Goal: Book appointment/travel/reservation

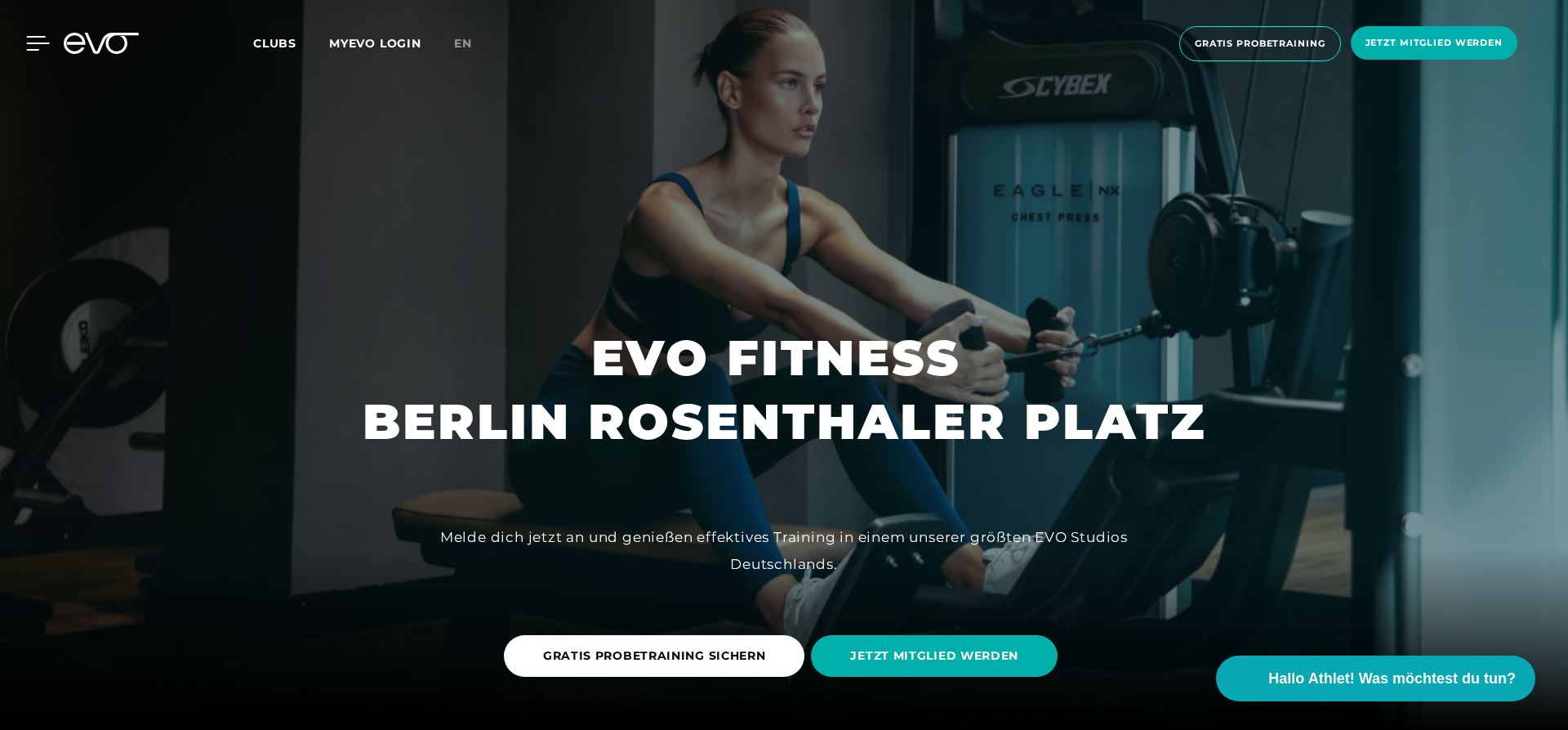
click at [18, 45] on div at bounding box center [25, 43] width 49 height 15
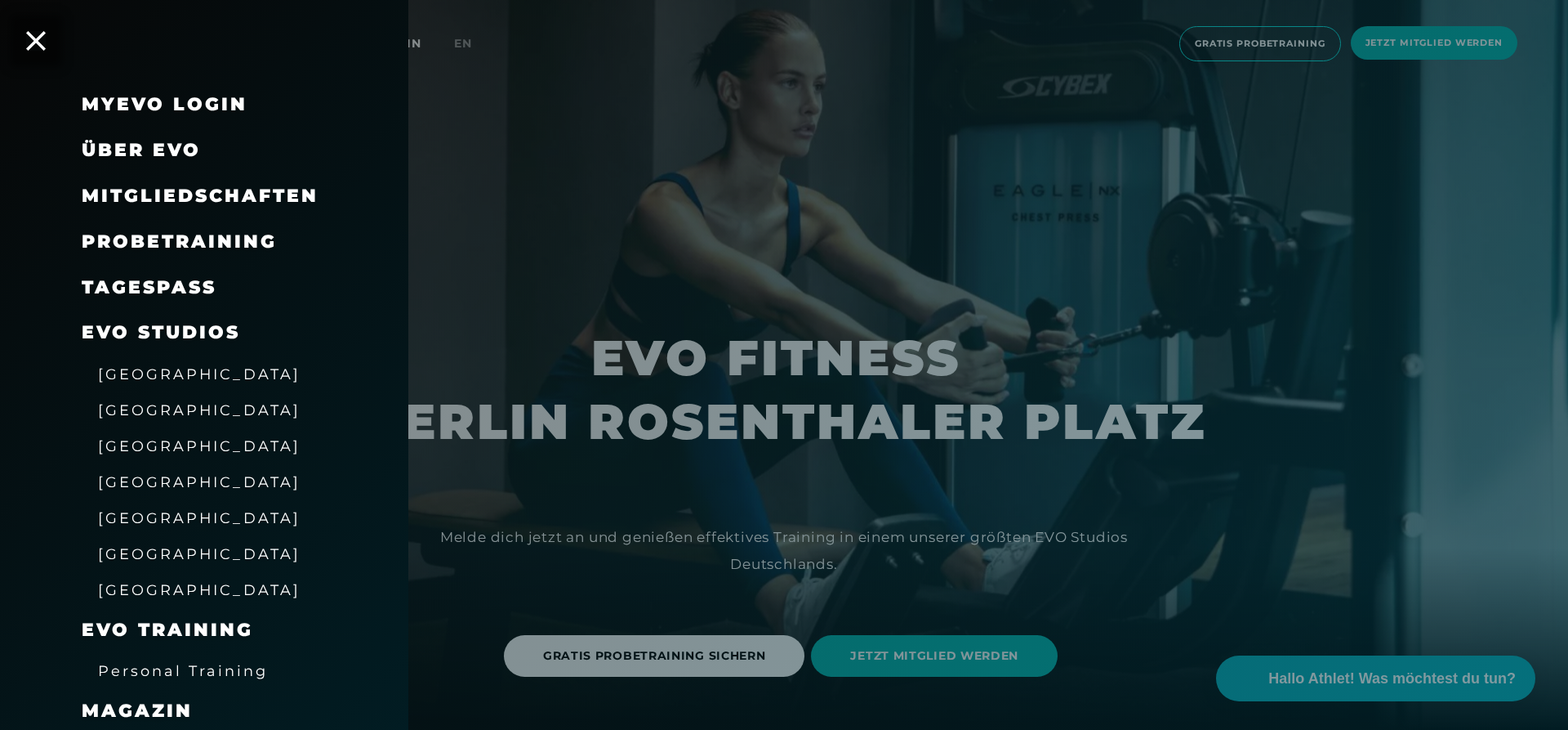
click at [142, 241] on span "Probetraining" at bounding box center [179, 241] width 196 height 22
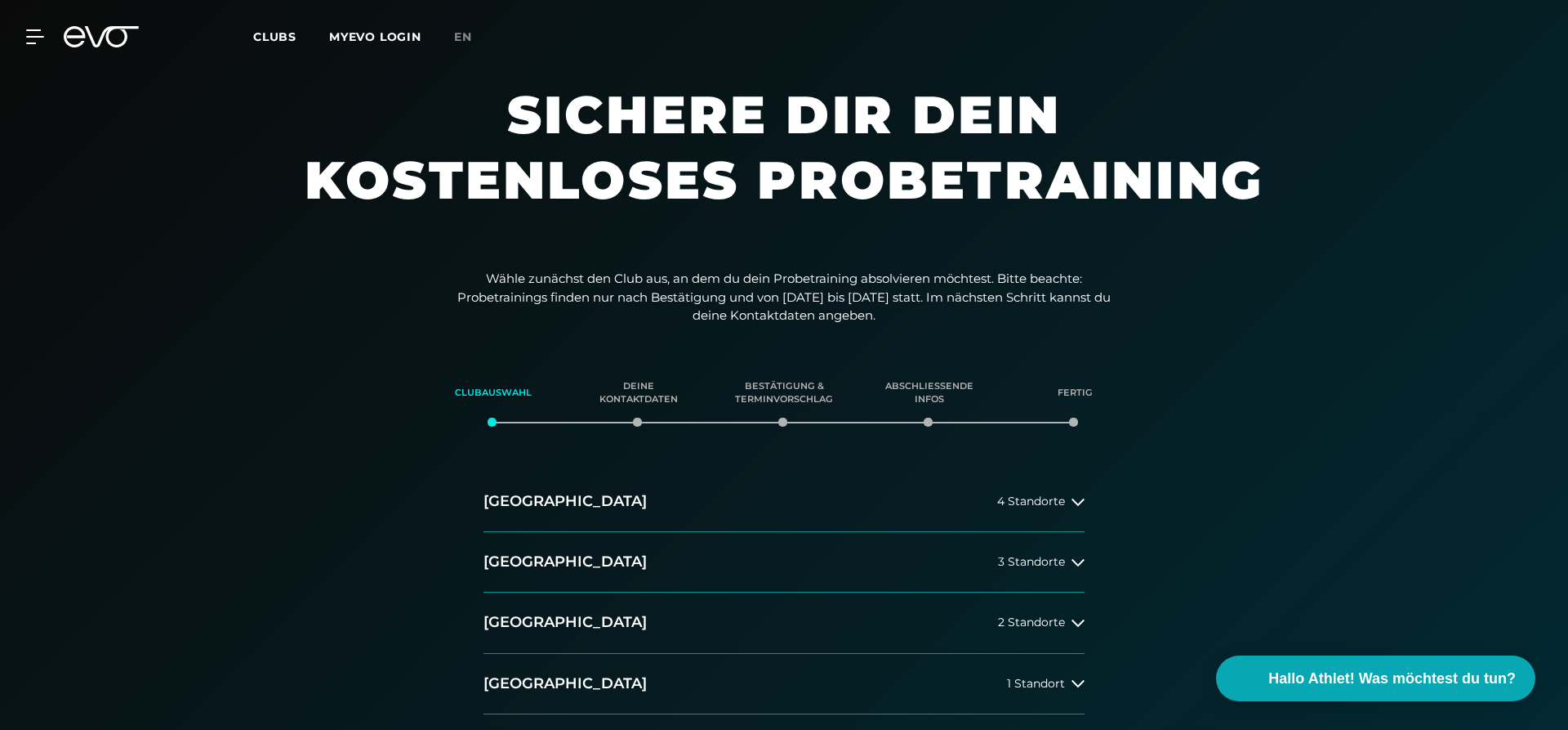
scroll to position [167, 0]
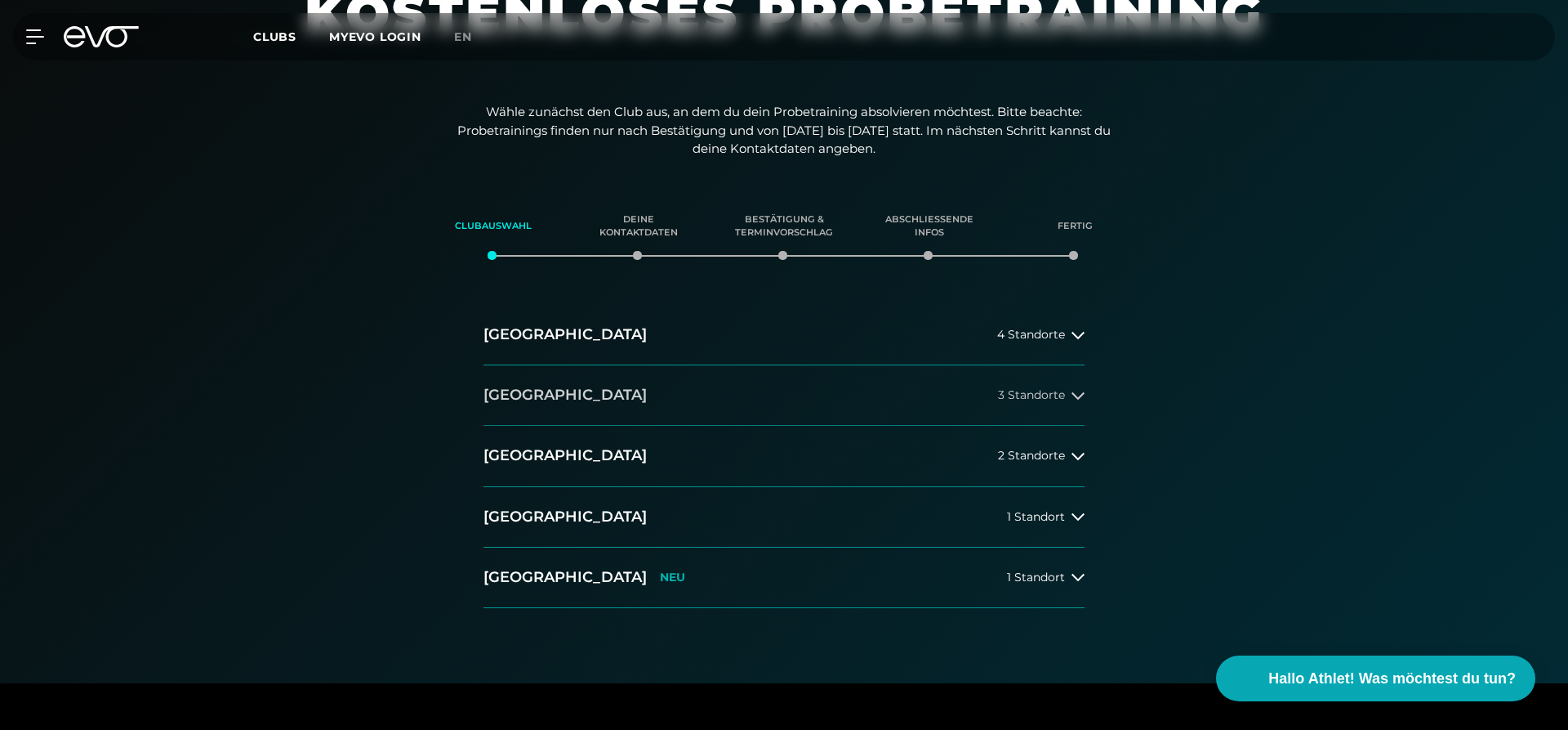
click at [1067, 389] on div "3 Standorte" at bounding box center [1041, 396] width 87 height 13
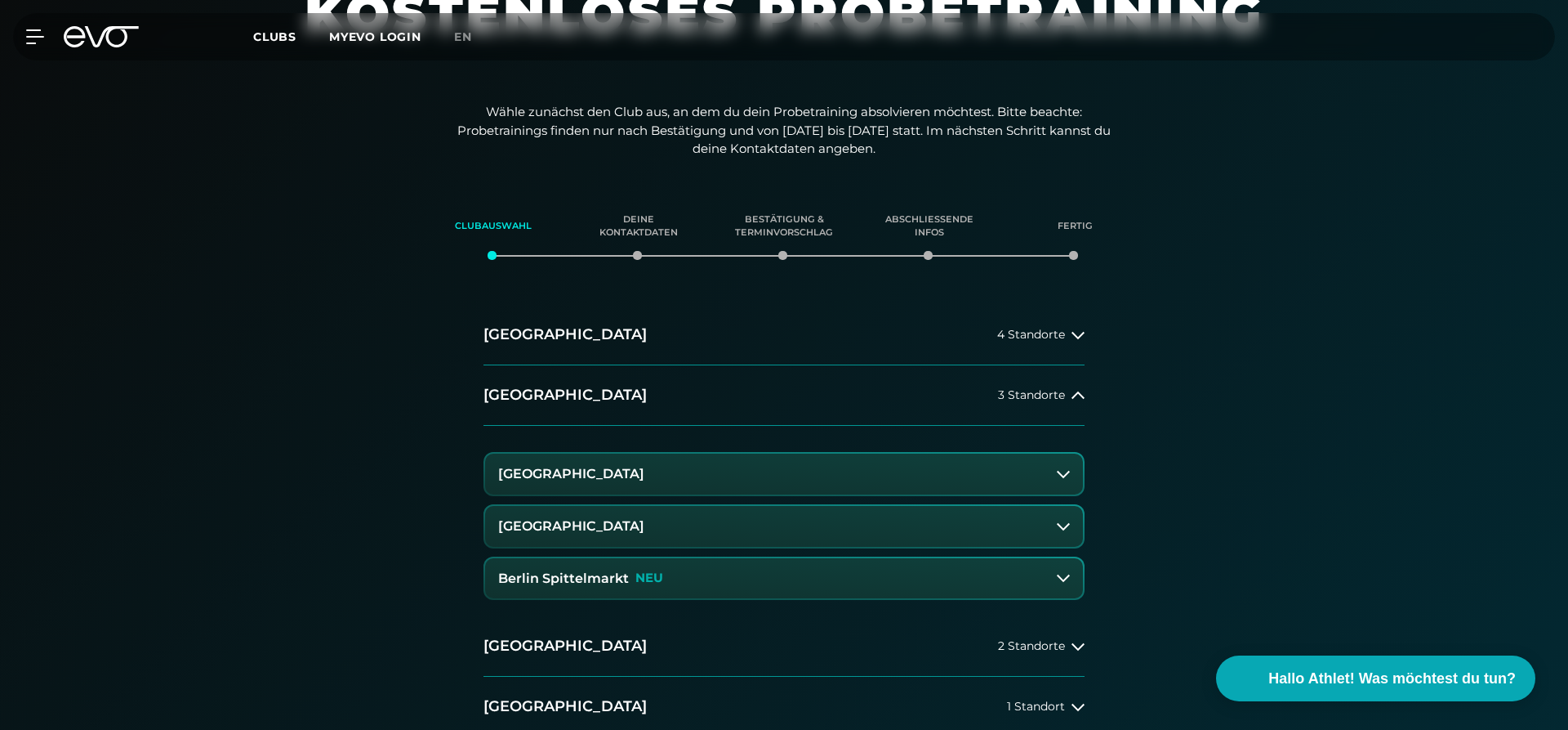
click at [111, 38] on icon at bounding box center [101, 36] width 75 height 22
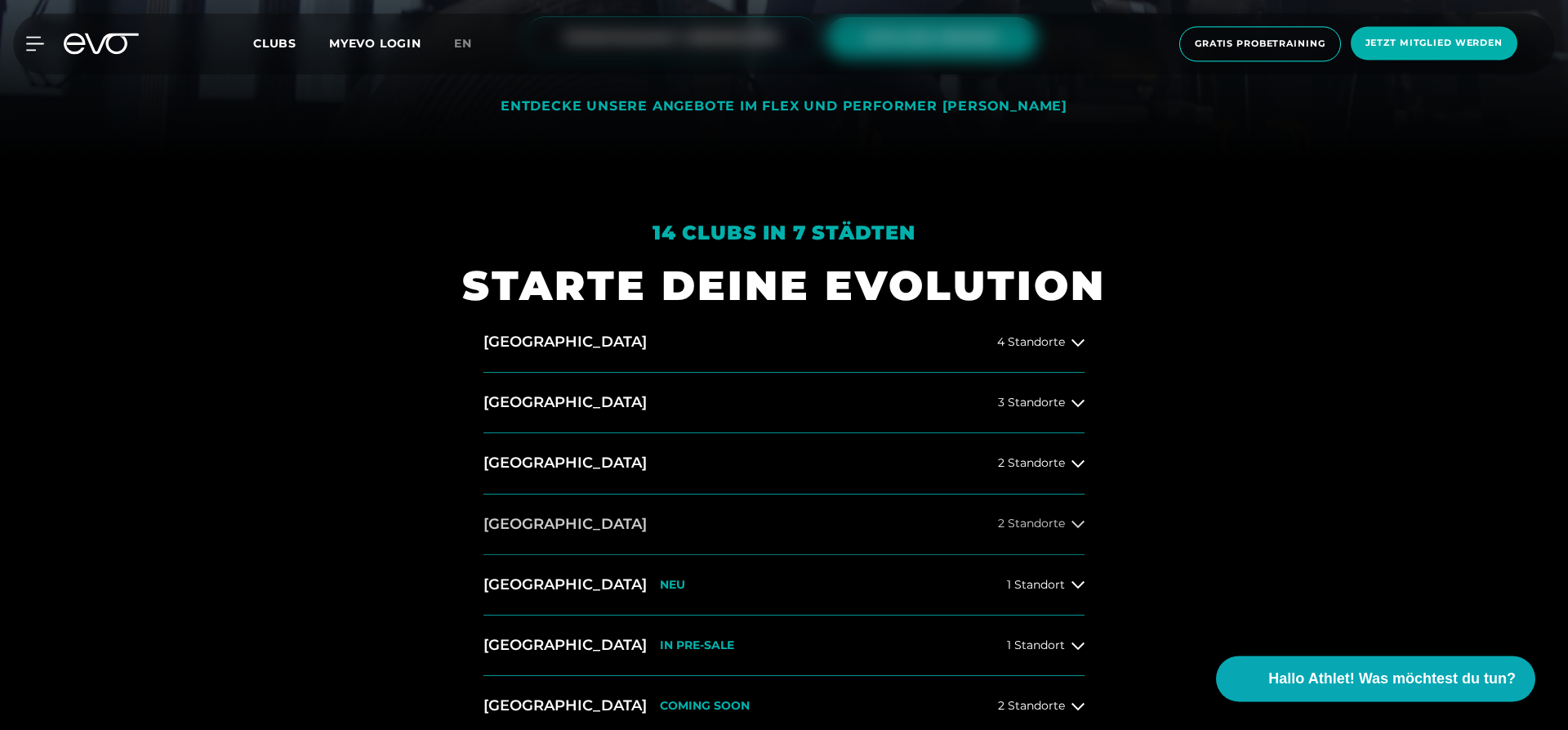
scroll to position [666, 0]
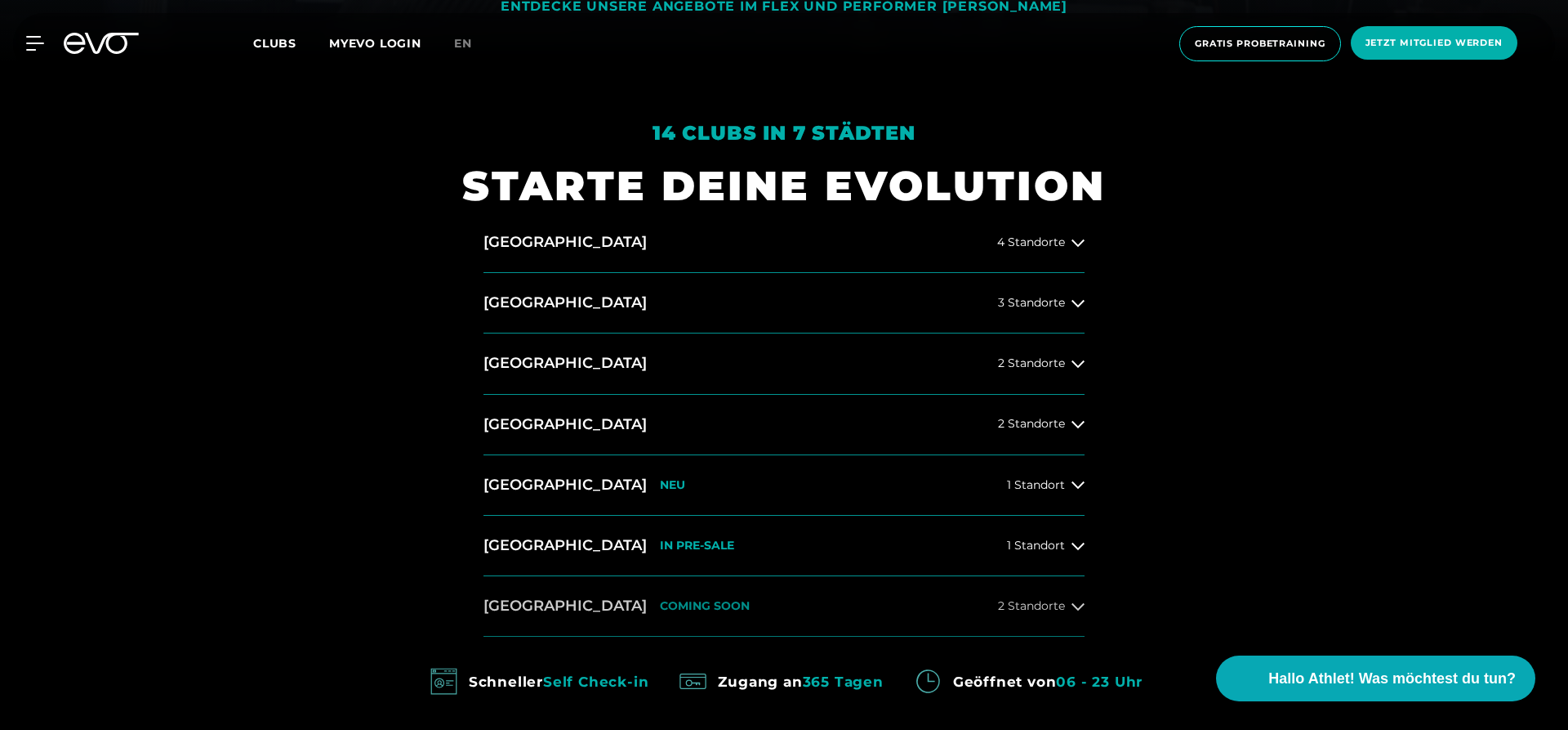
click at [1079, 607] on icon at bounding box center [1079, 606] width 13 height 13
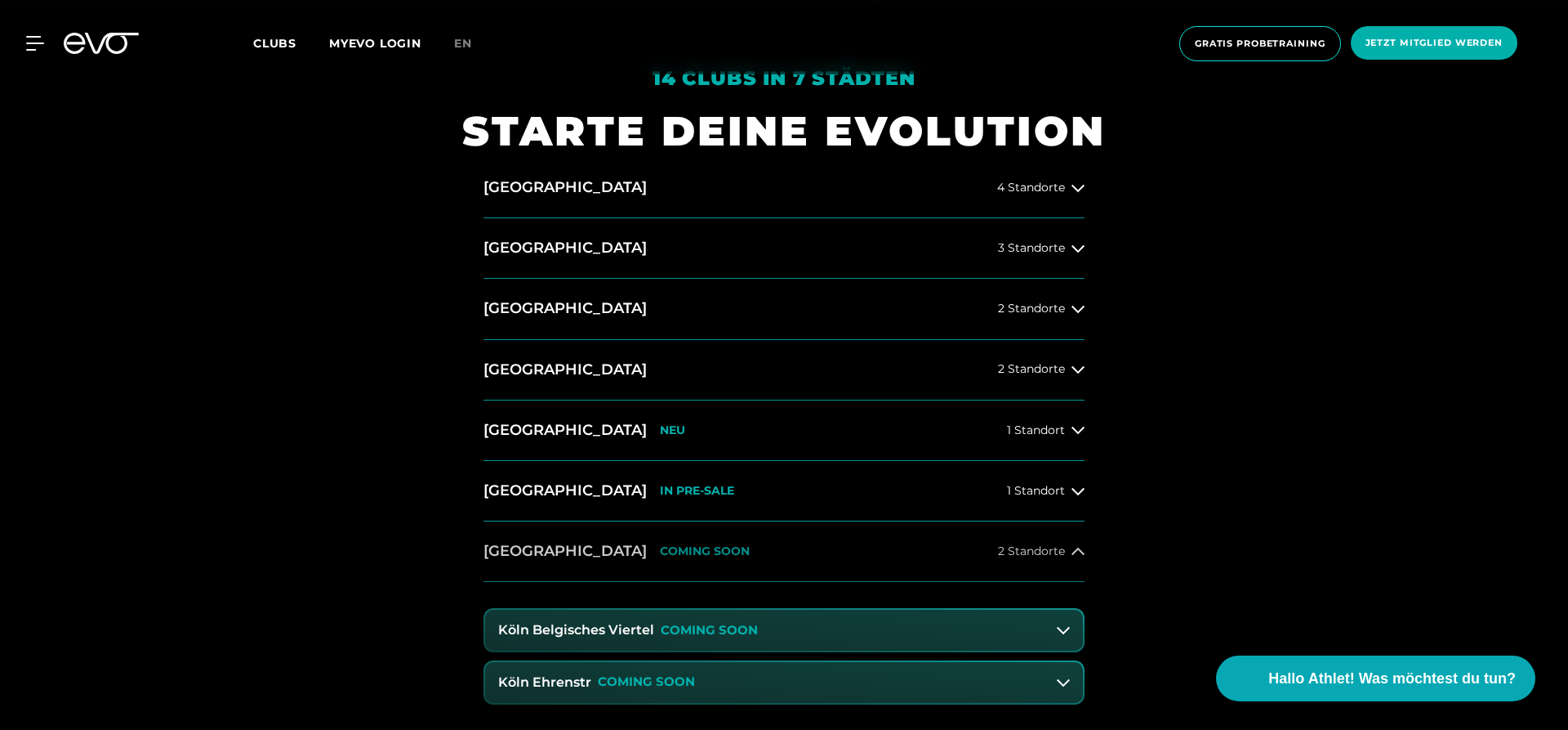
scroll to position [751, 0]
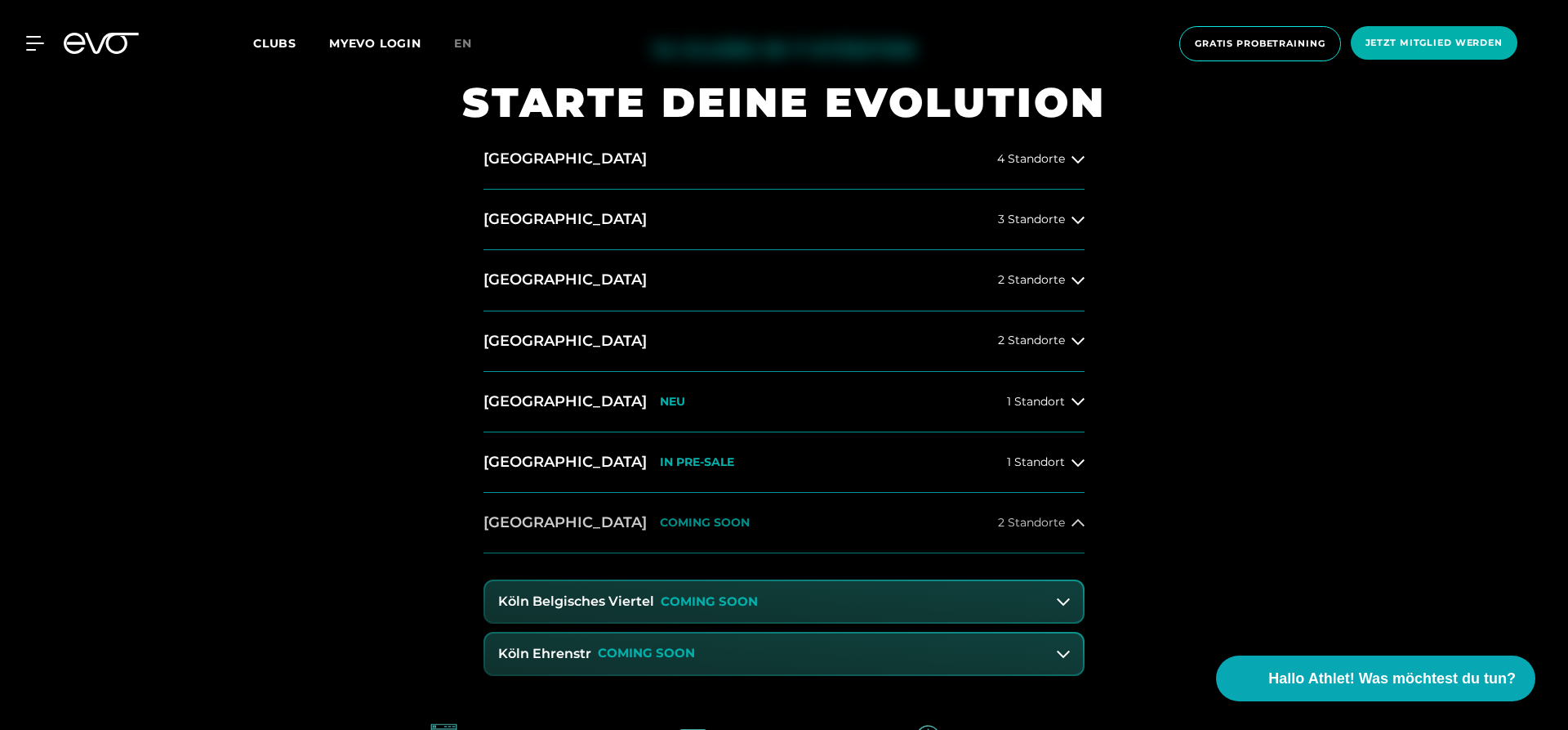
click at [1081, 527] on icon at bounding box center [1079, 523] width 13 height 13
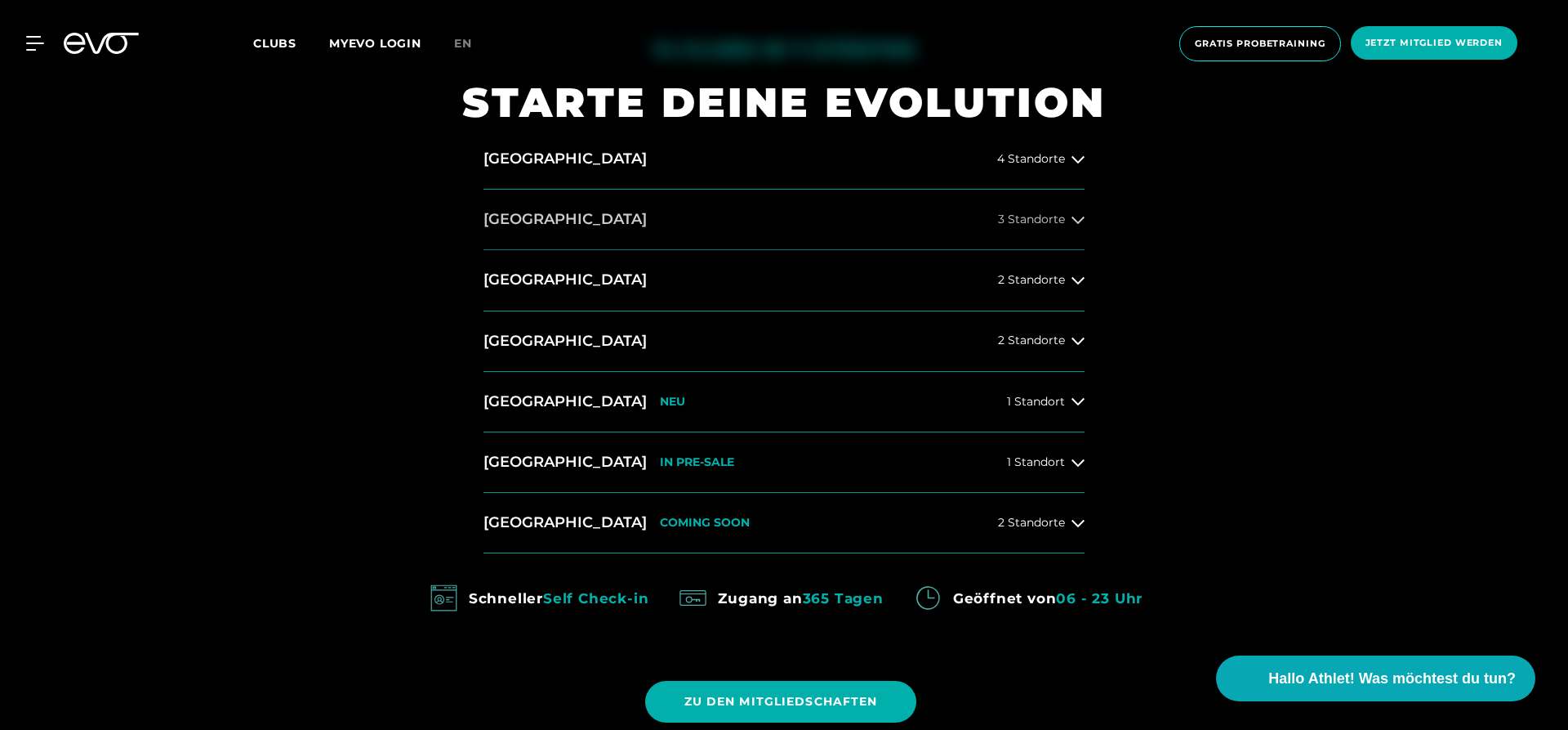
click at [1069, 216] on div "3 Standorte" at bounding box center [1041, 220] width 87 height 13
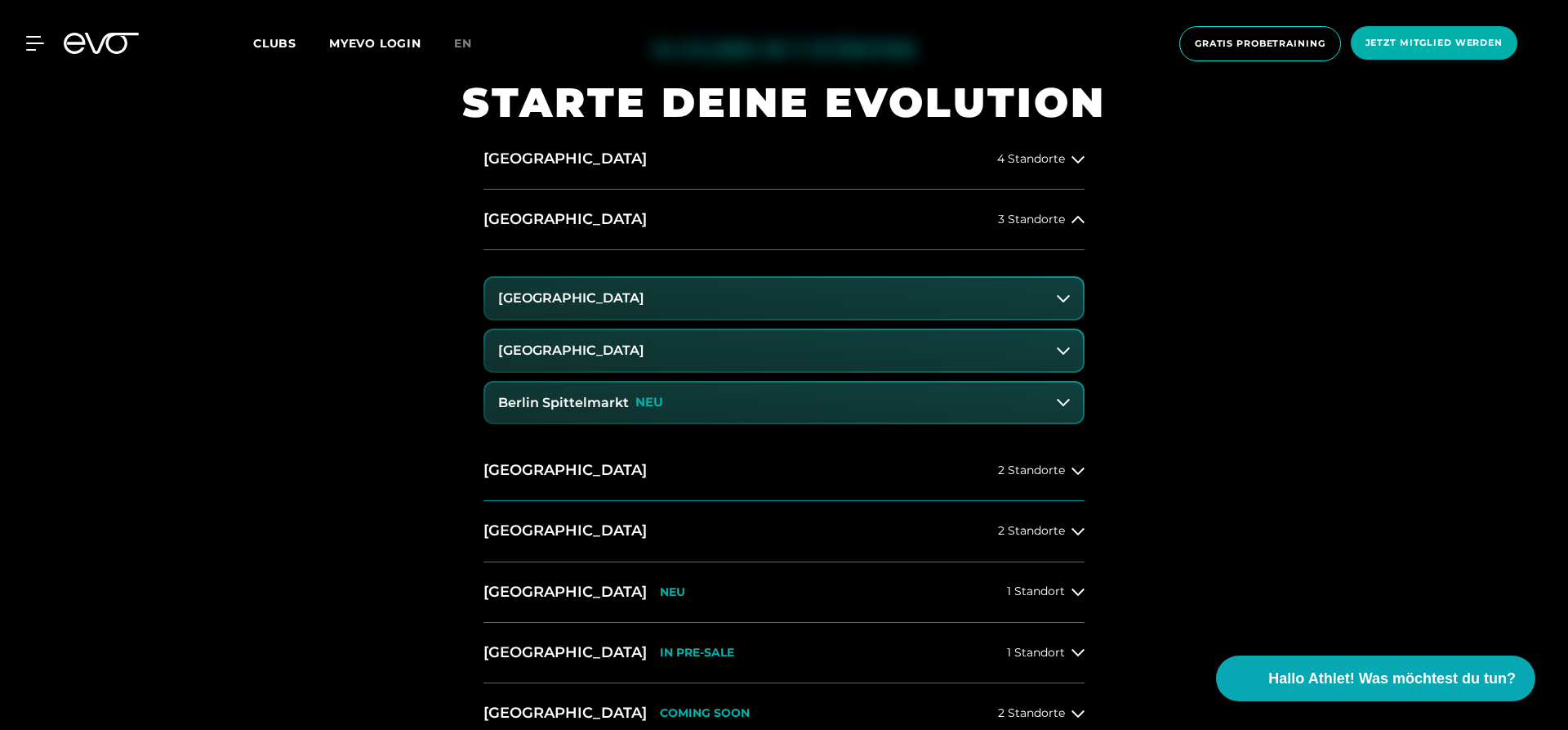
click at [692, 292] on button "[GEOGRAPHIC_DATA]" at bounding box center [784, 299] width 598 height 41
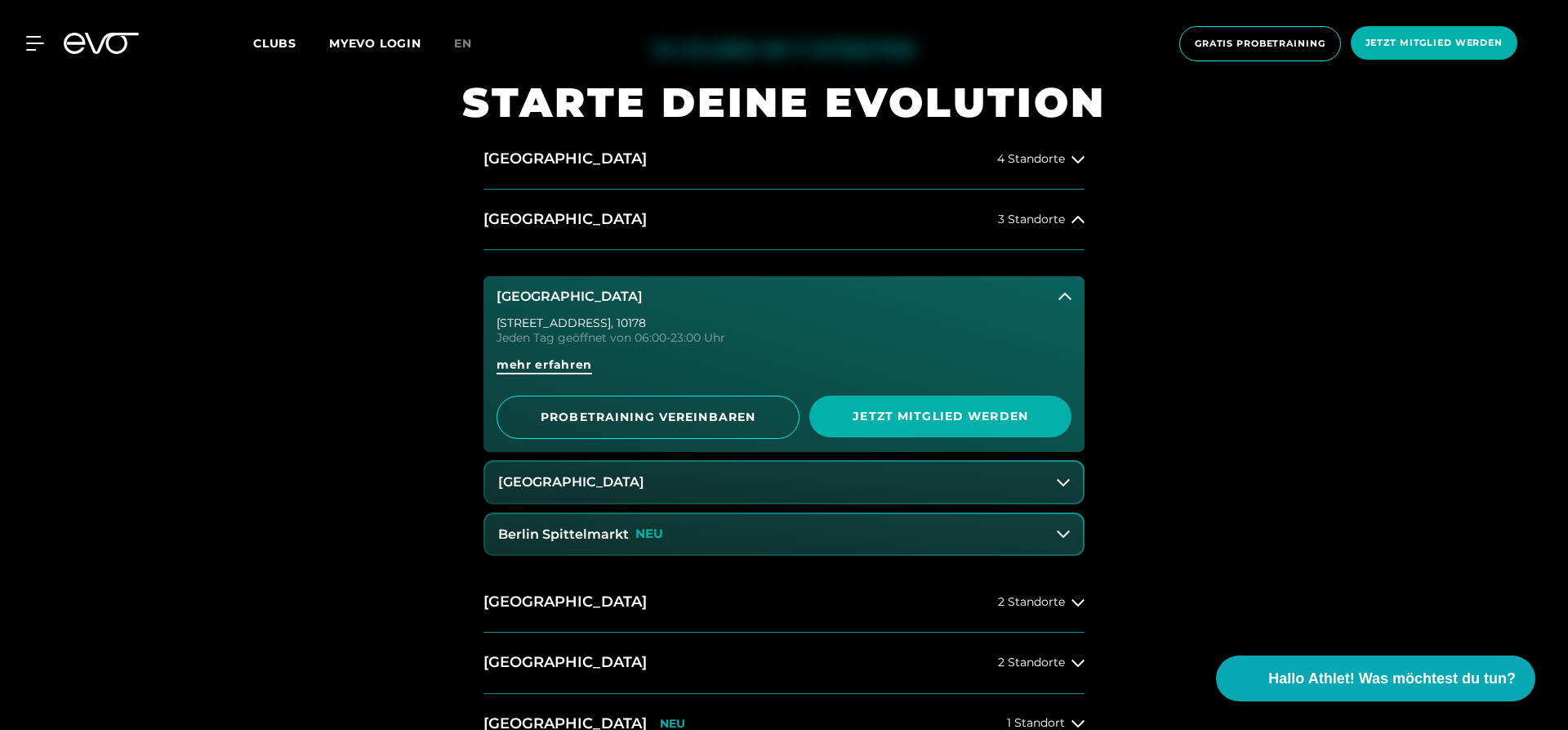
click at [565, 361] on span "mehr erfahren" at bounding box center [544, 365] width 95 height 17
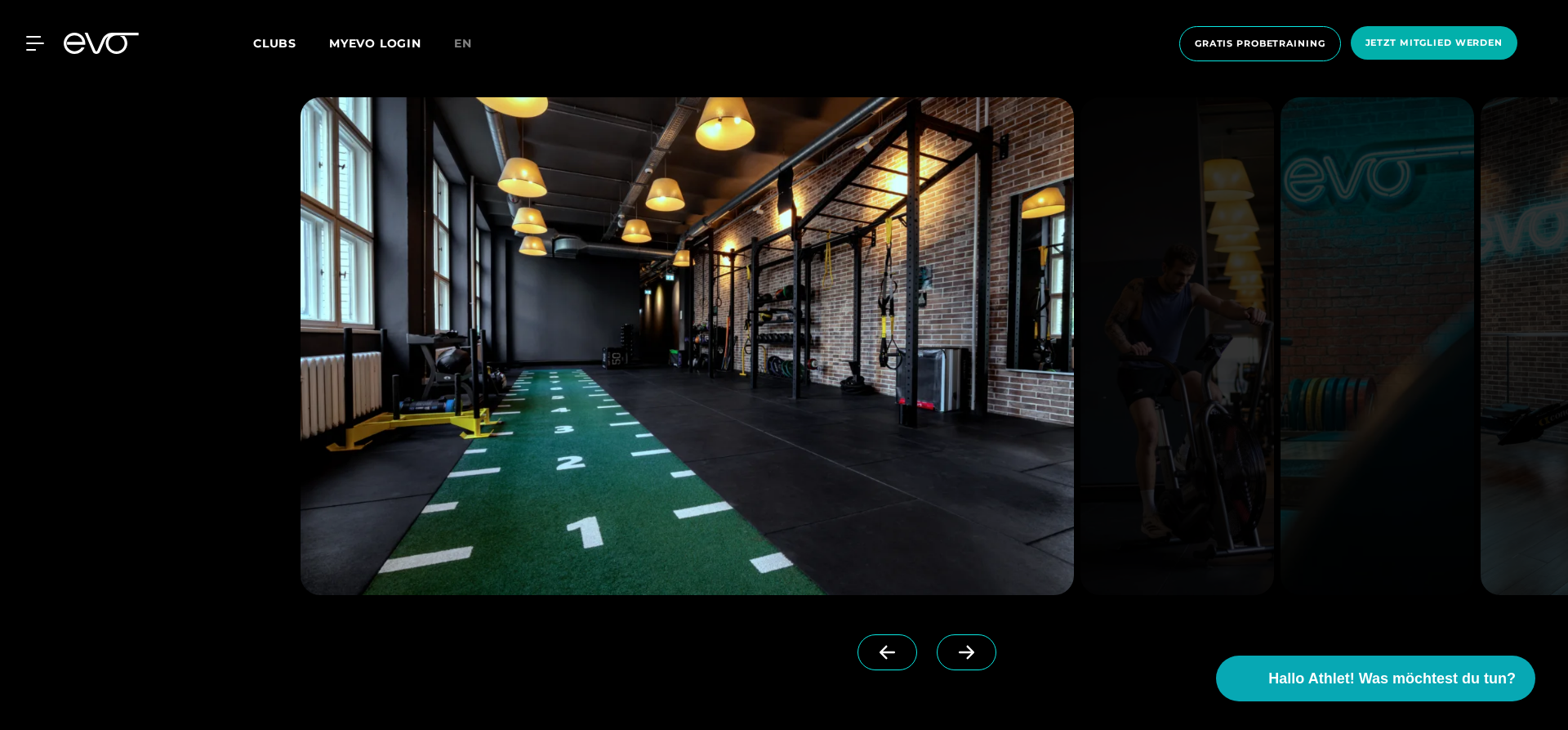
scroll to position [1750, 0]
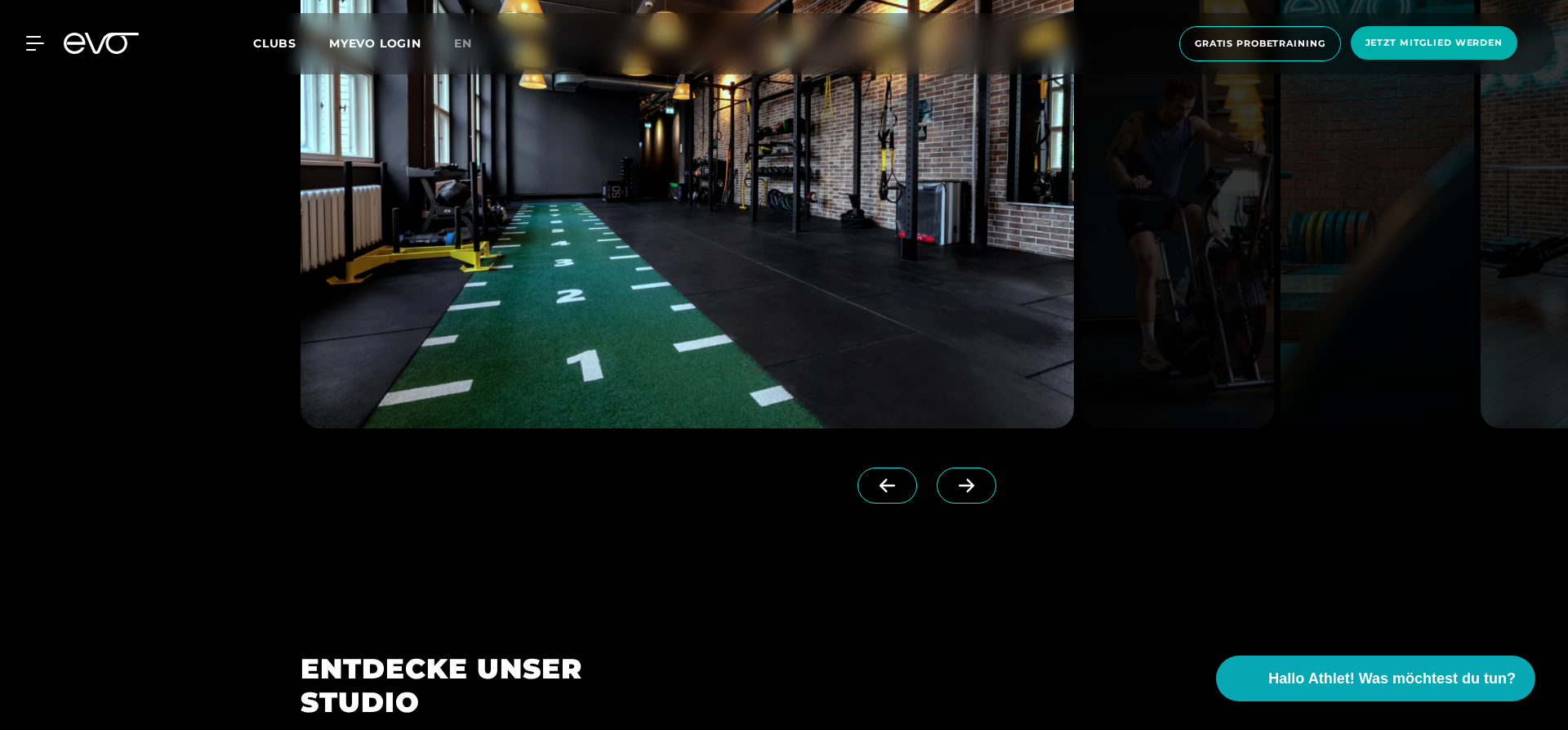
click at [981, 489] on span at bounding box center [966, 485] width 60 height 36
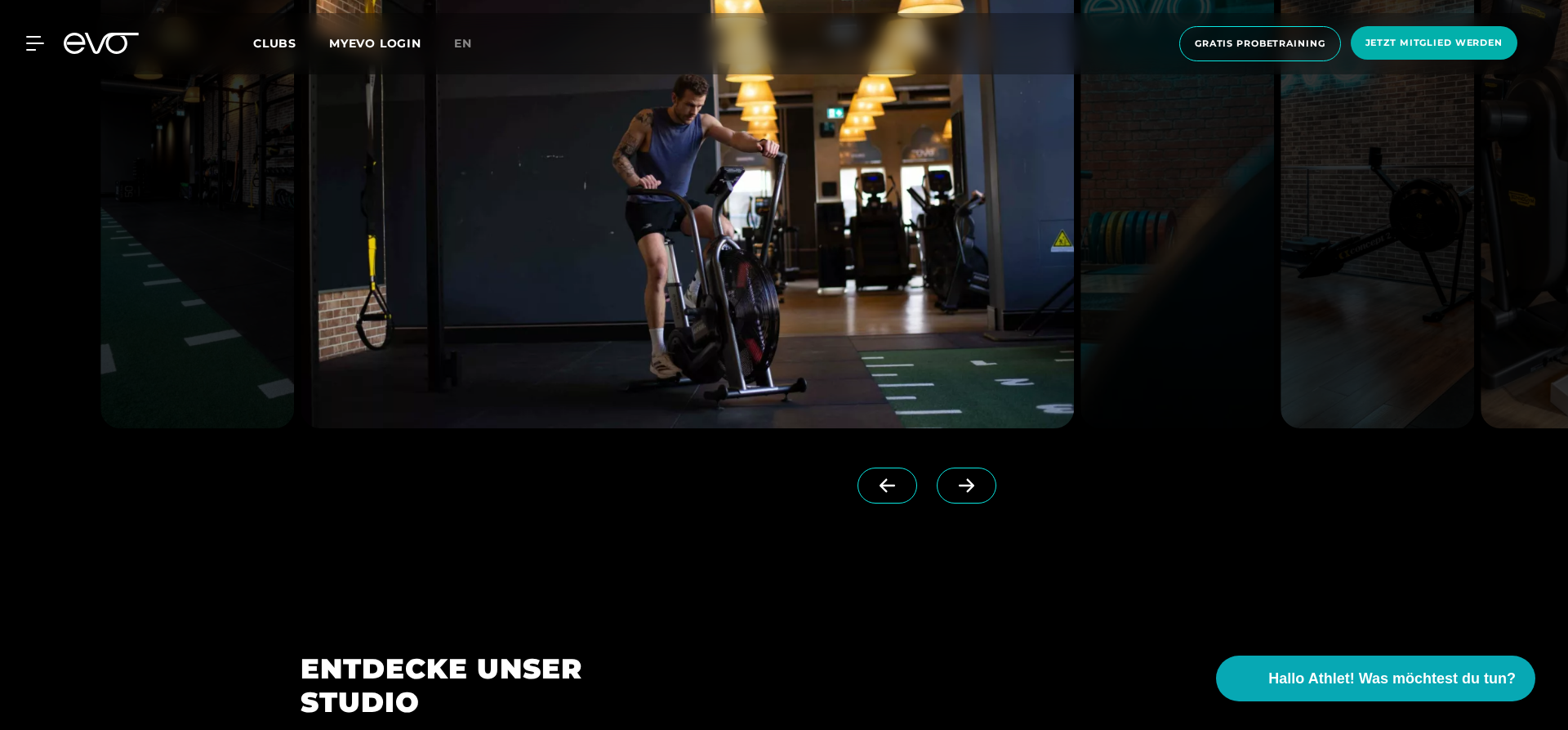
click at [963, 491] on icon at bounding box center [966, 486] width 29 height 15
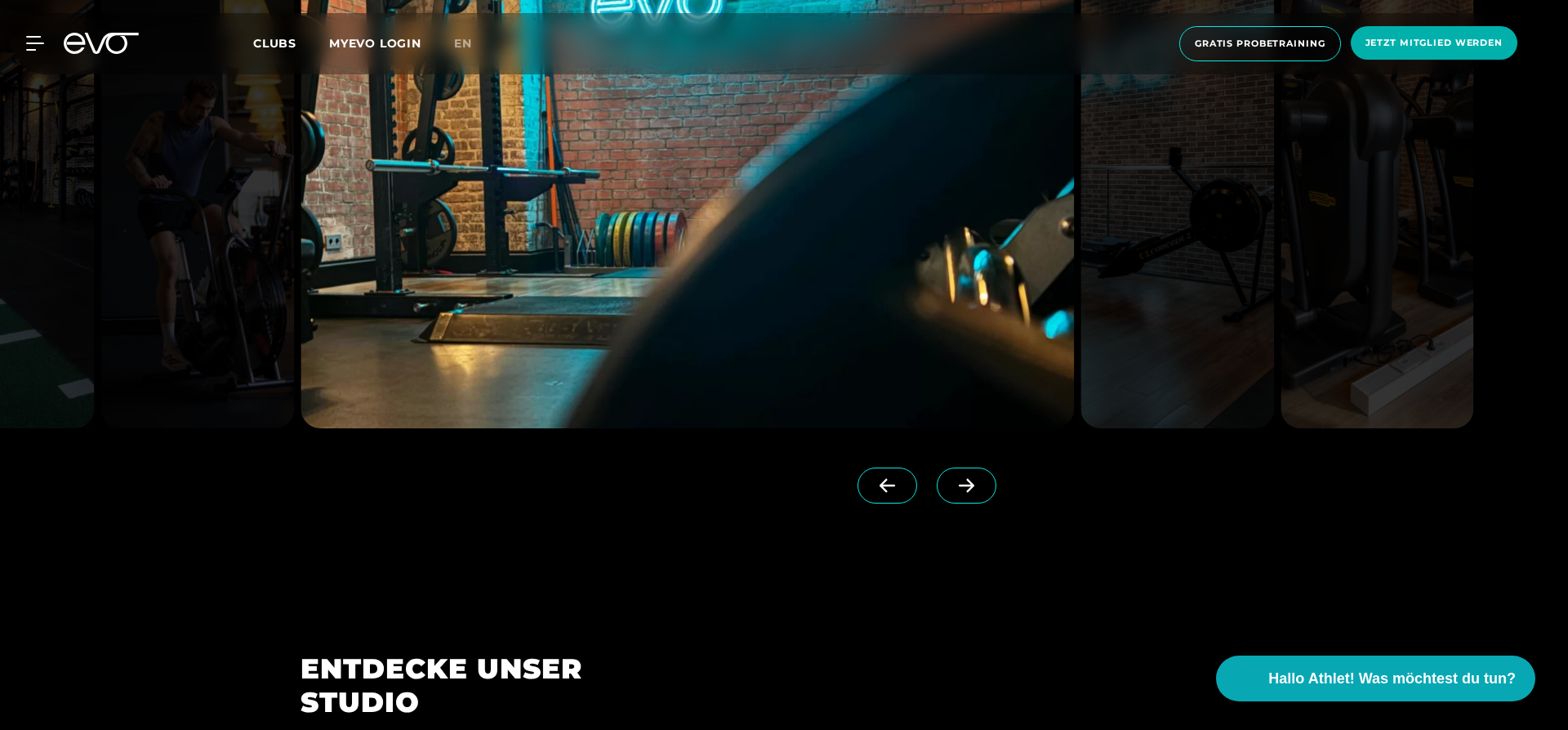
click at [963, 491] on icon at bounding box center [966, 486] width 29 height 15
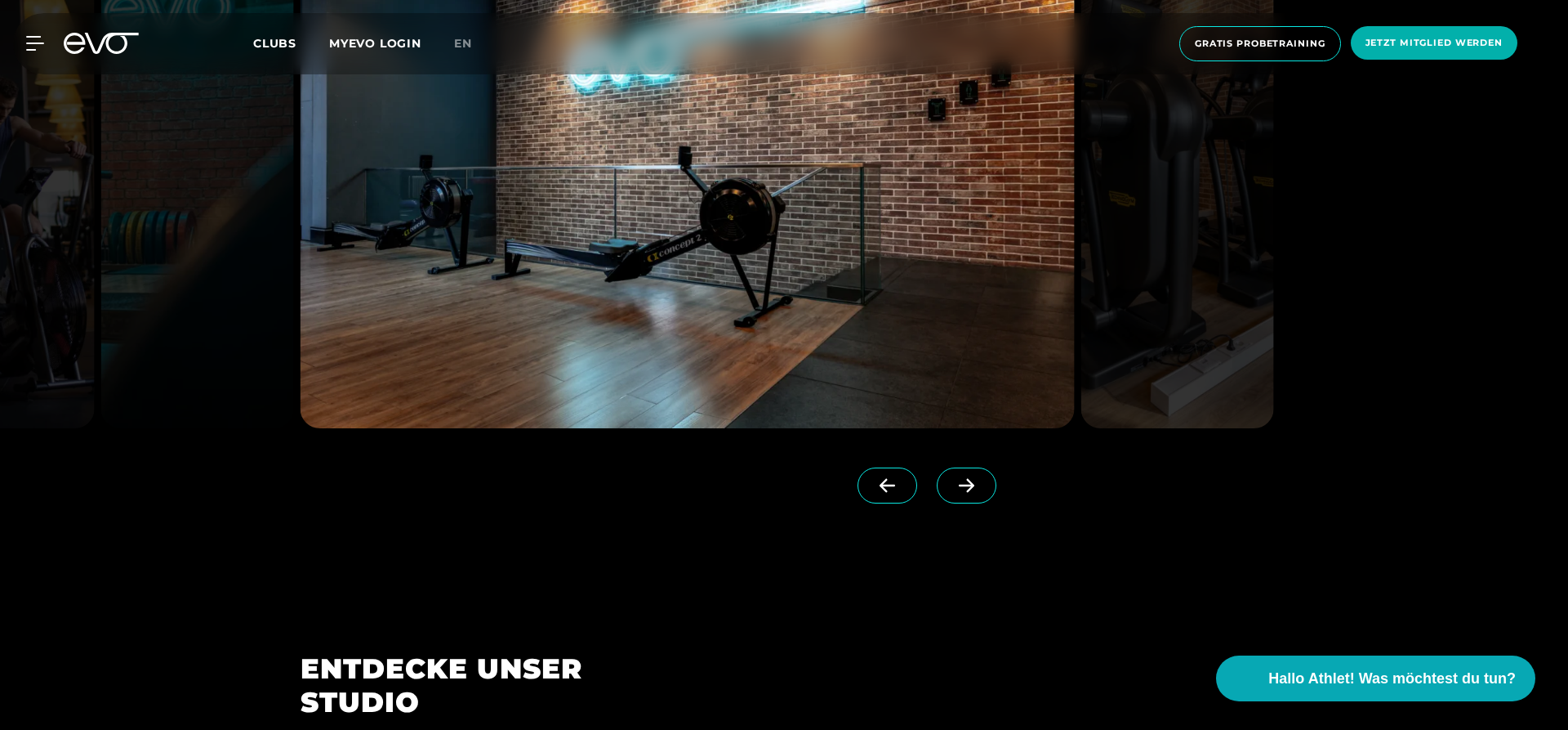
click at [963, 490] on icon at bounding box center [966, 486] width 29 height 15
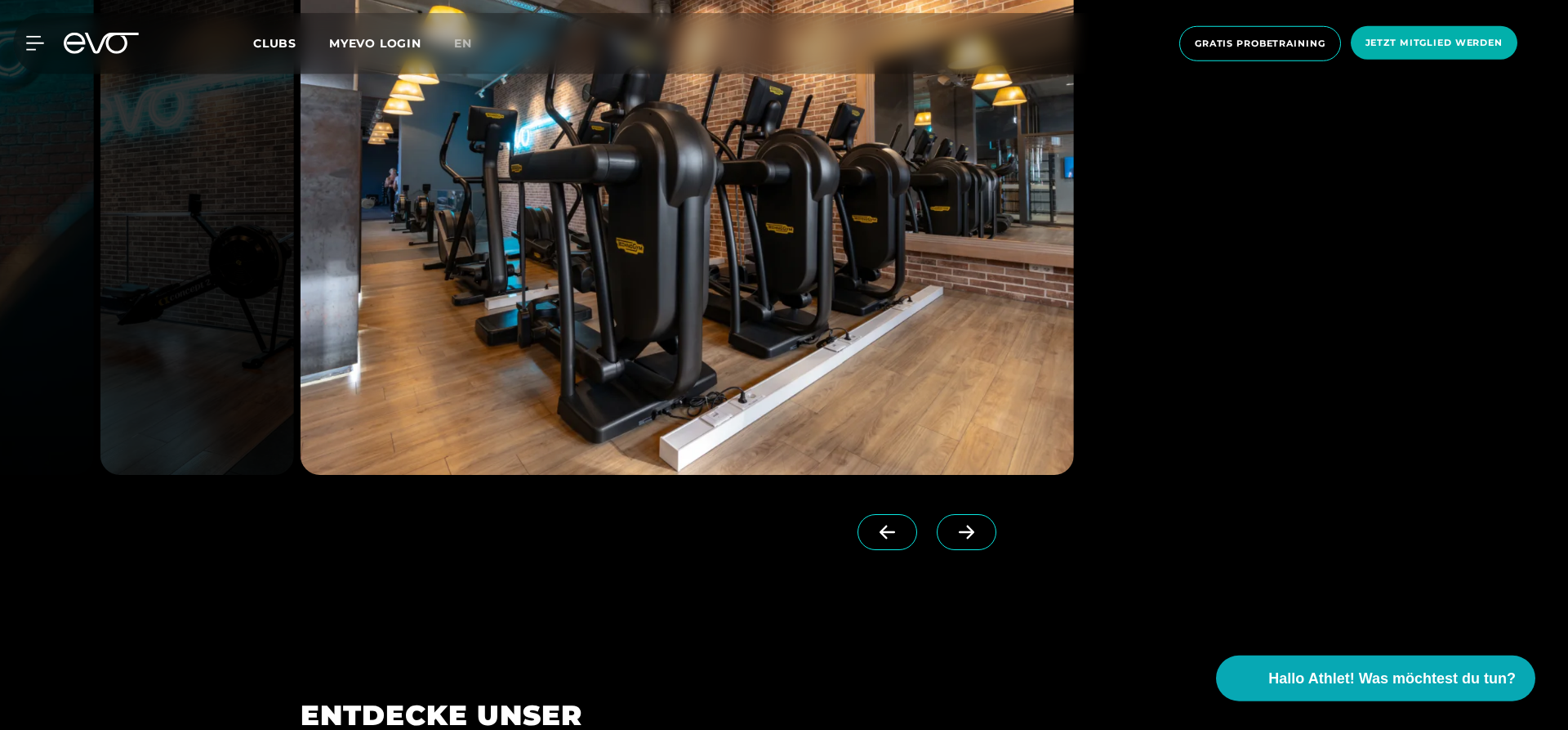
scroll to position [1667, 0]
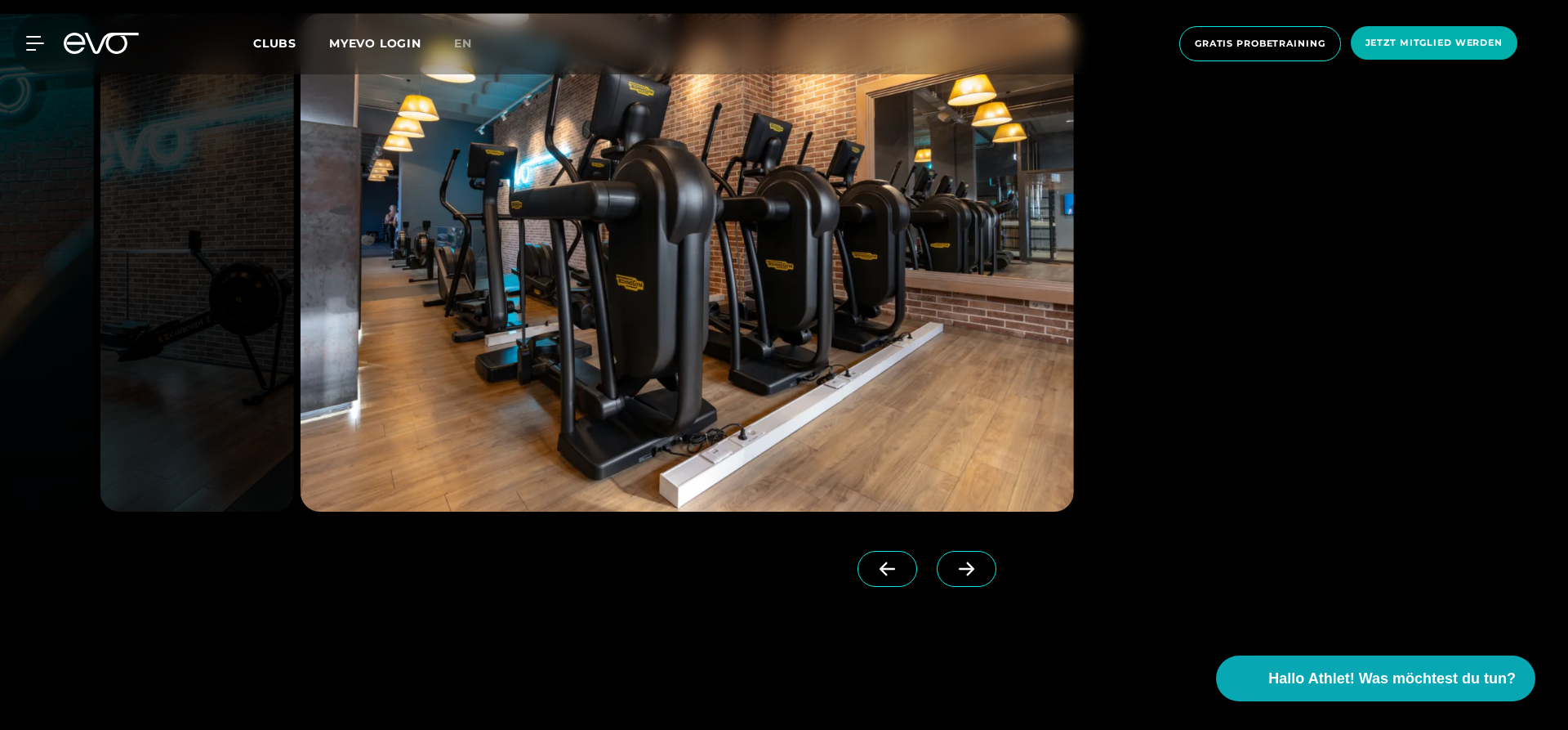
click at [976, 562] on icon at bounding box center [966, 569] width 29 height 15
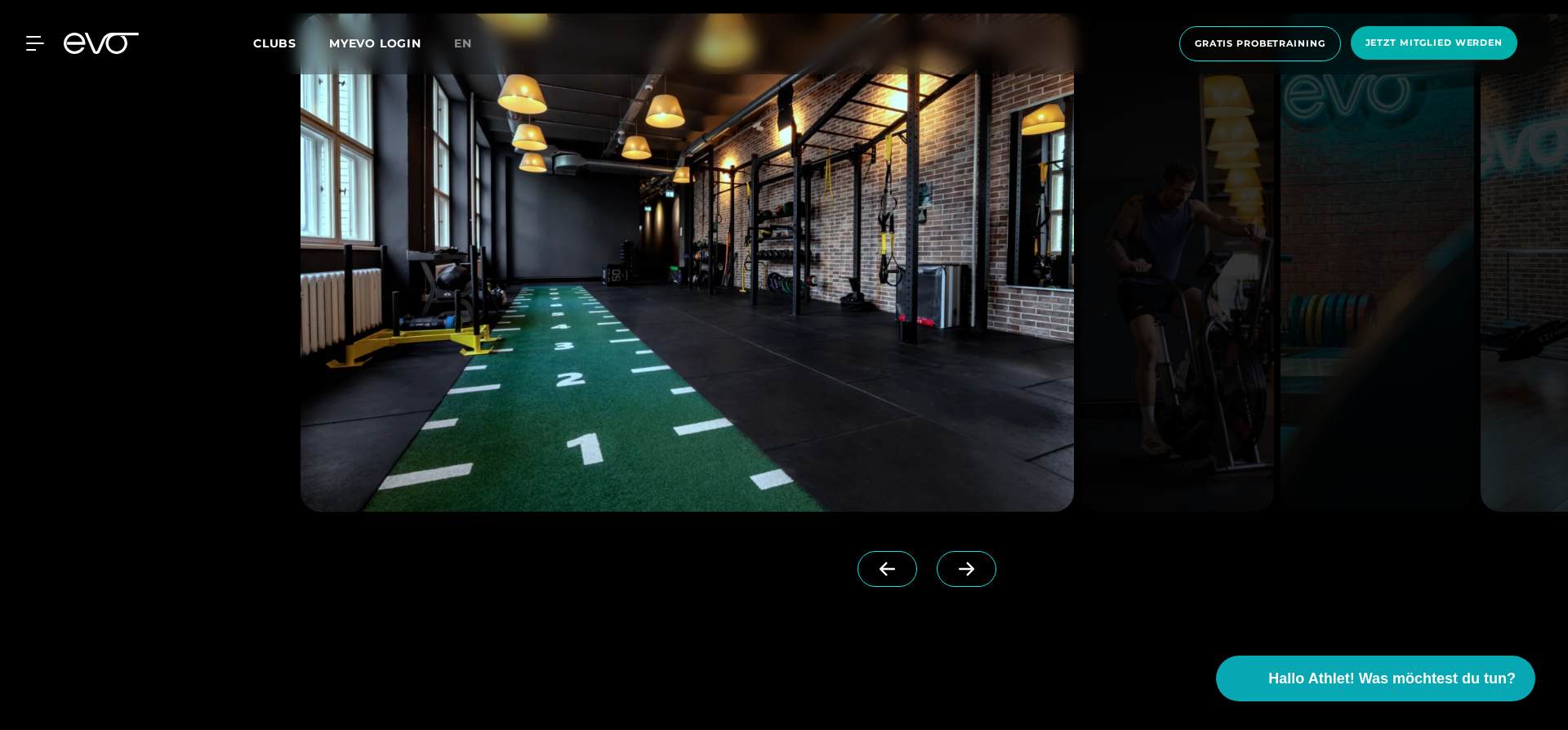
click at [976, 562] on icon at bounding box center [966, 569] width 29 height 15
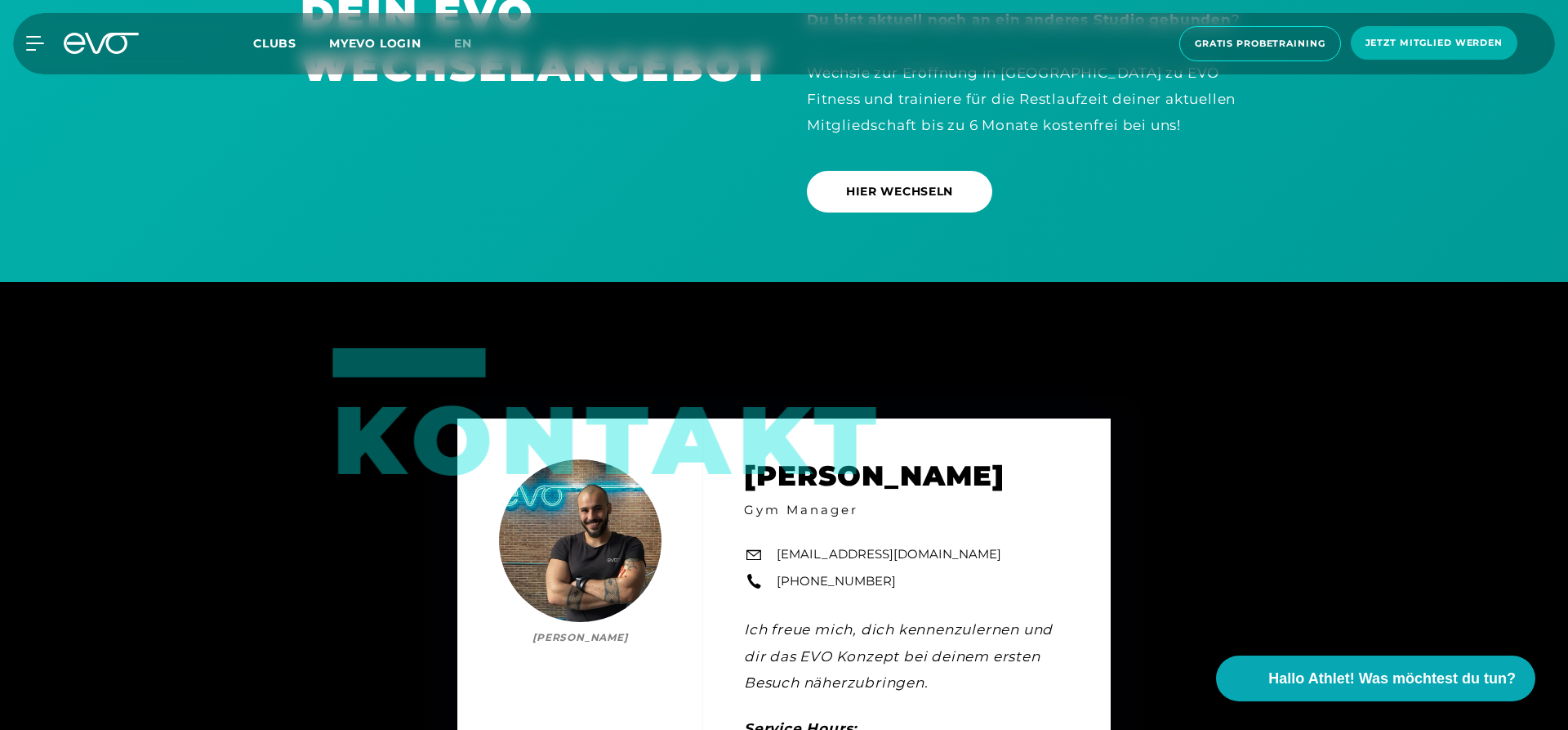
scroll to position [5335, 0]
